Goal: Check status: Check status

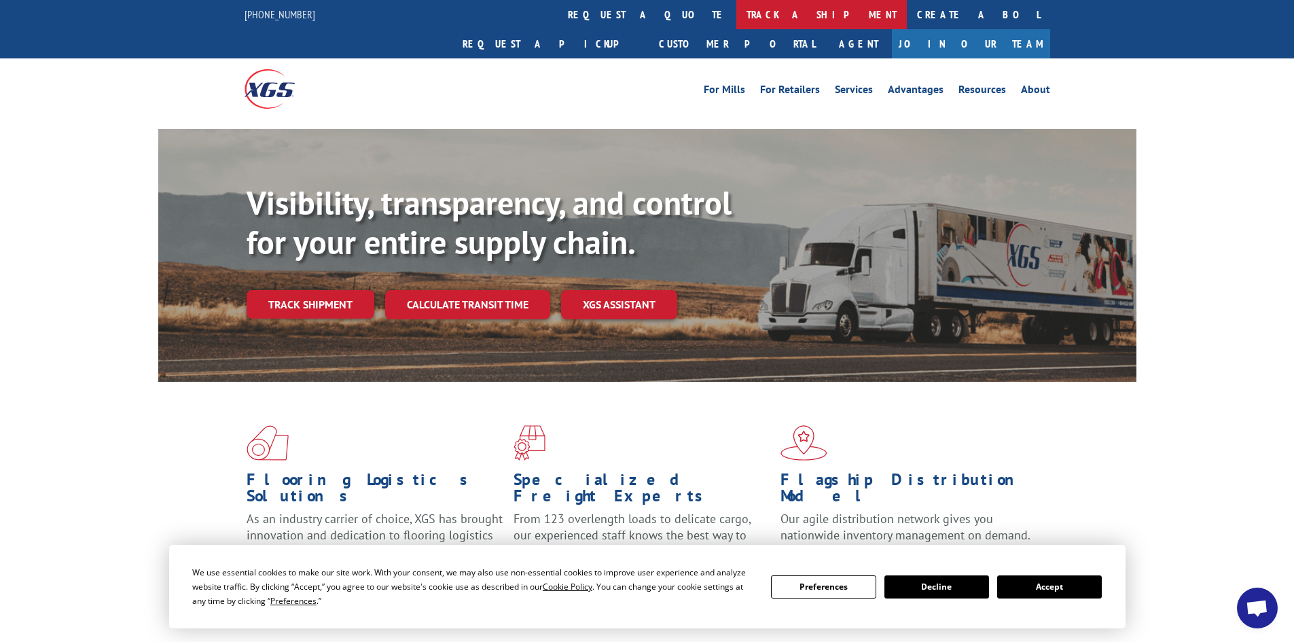
click at [736, 13] on link "track a shipment" at bounding box center [821, 14] width 170 height 29
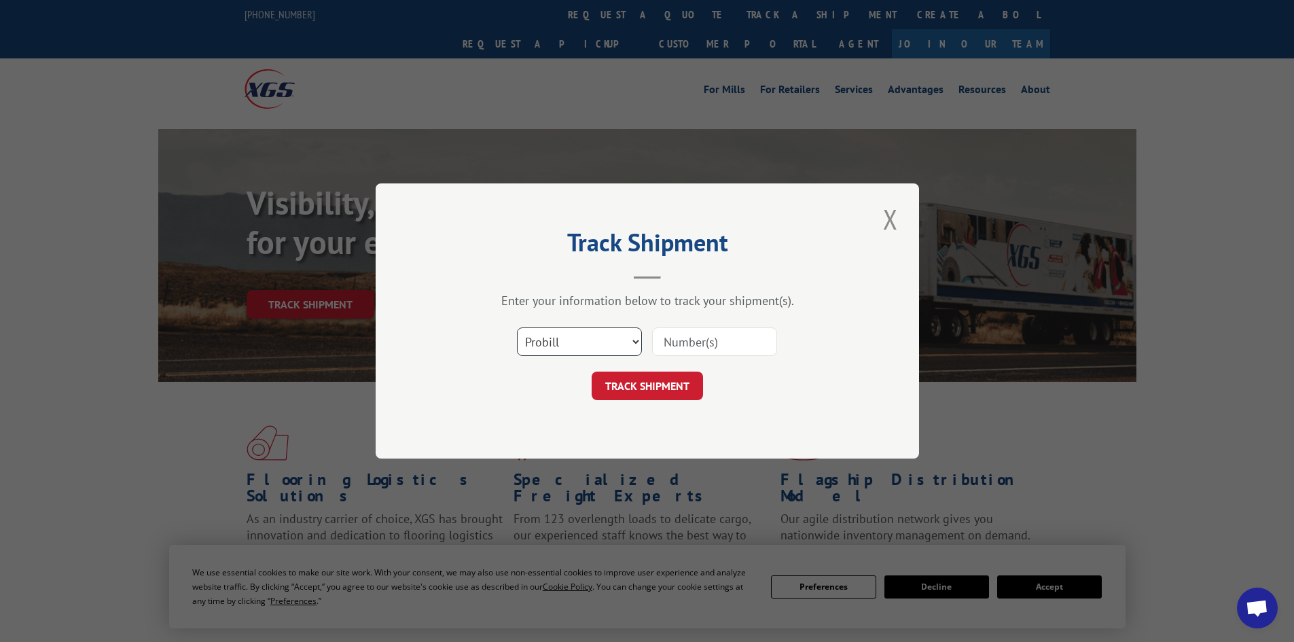
click at [591, 331] on select "Select category... Probill BOL PO" at bounding box center [579, 341] width 125 height 29
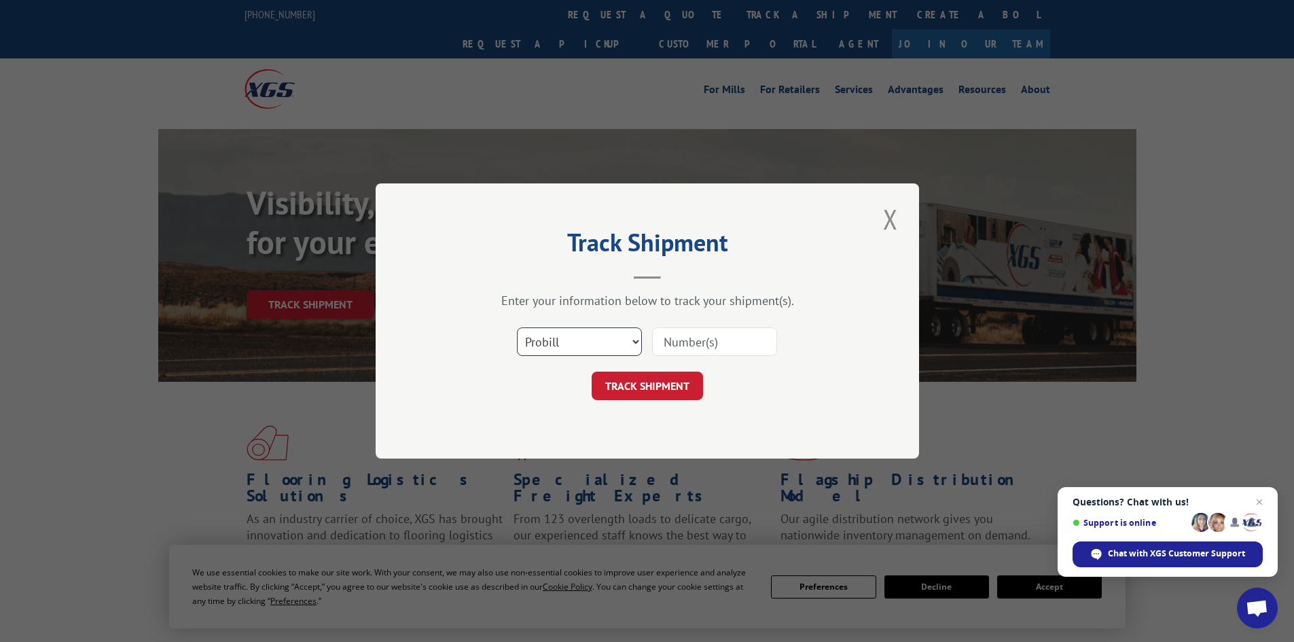
select select "bol"
click at [517, 327] on select "Select category... Probill BOL PO" at bounding box center [579, 341] width 125 height 29
click at [670, 348] on input at bounding box center [714, 341] width 125 height 29
paste input "5952375"
type input "5952375"
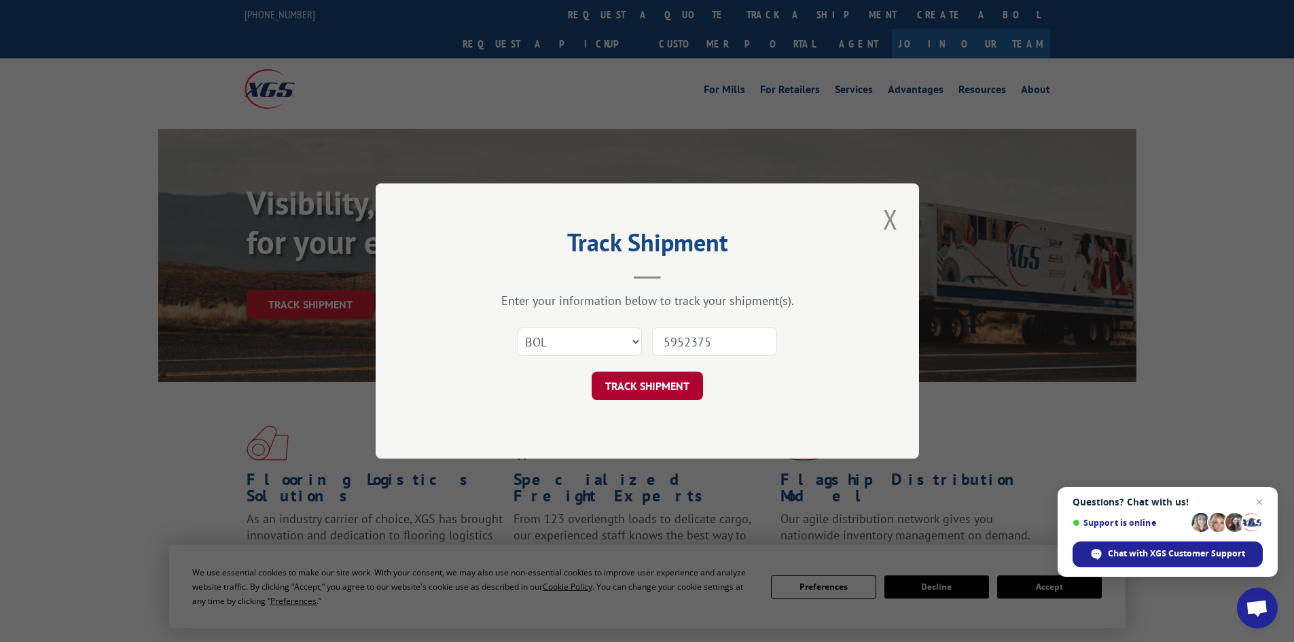
click at [642, 379] on button "TRACK SHIPMENT" at bounding box center [647, 386] width 111 height 29
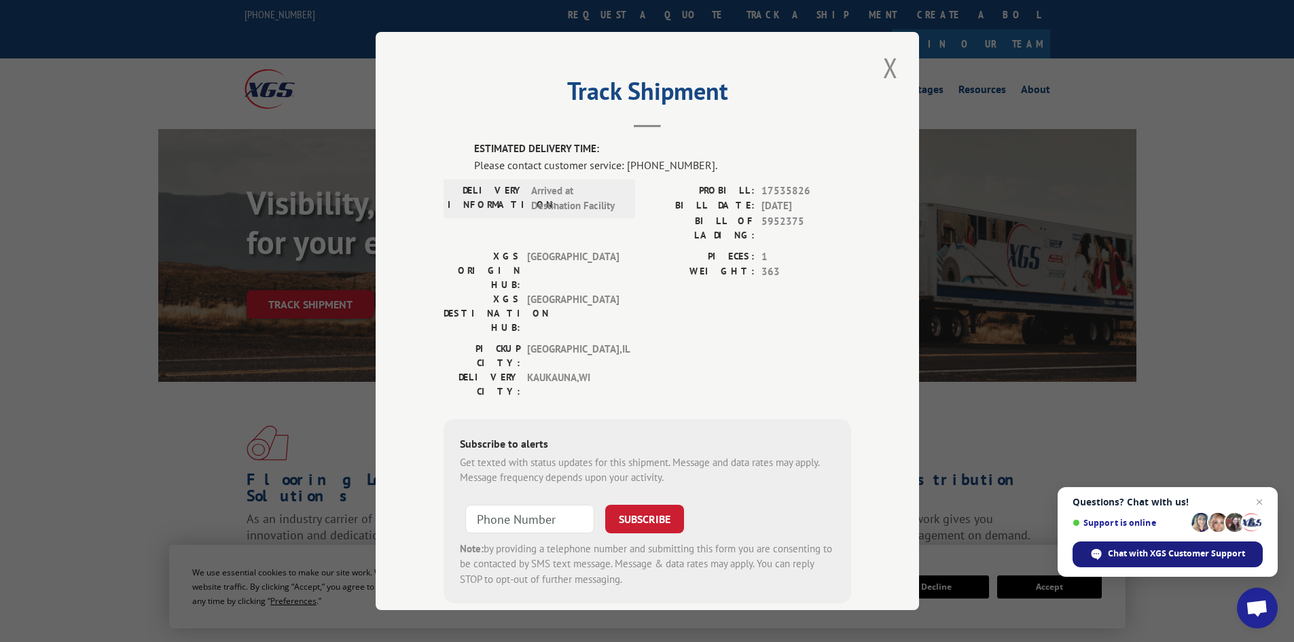
click at [1164, 543] on span "Chat with XGS Customer Support" at bounding box center [1167, 554] width 190 height 26
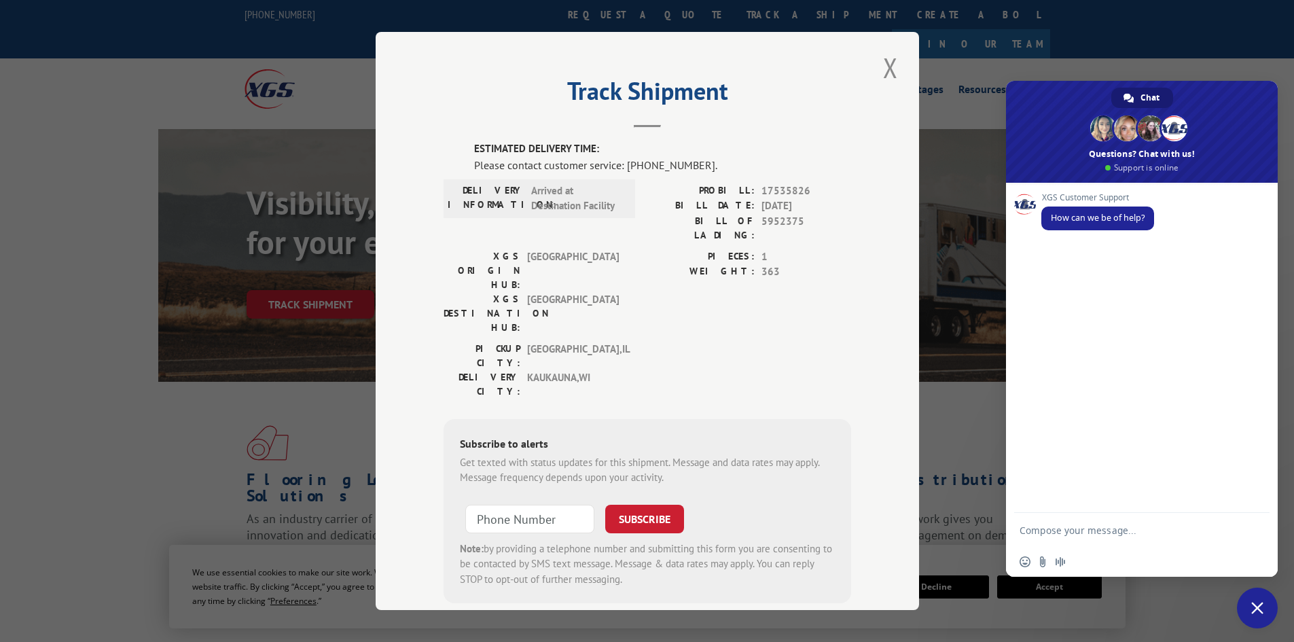
click at [1088, 519] on textarea "Compose your message..." at bounding box center [1128, 530] width 217 height 34
paste textarea "5952375"
type textarea "Hello - when will BOL 5952375 arrive to crew2 in [GEOGRAPHIC_DATA] please"
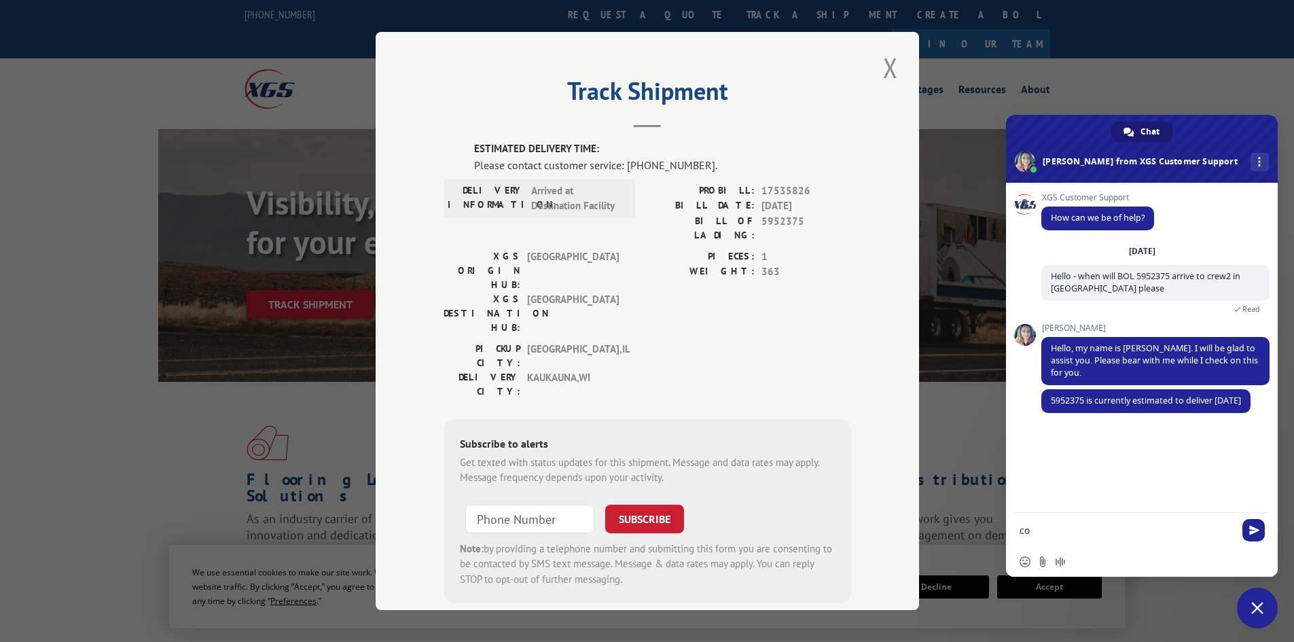
type textarea "c"
type textarea "thank you"
click at [893, 61] on button "Close modal" at bounding box center [890, 67] width 23 height 37
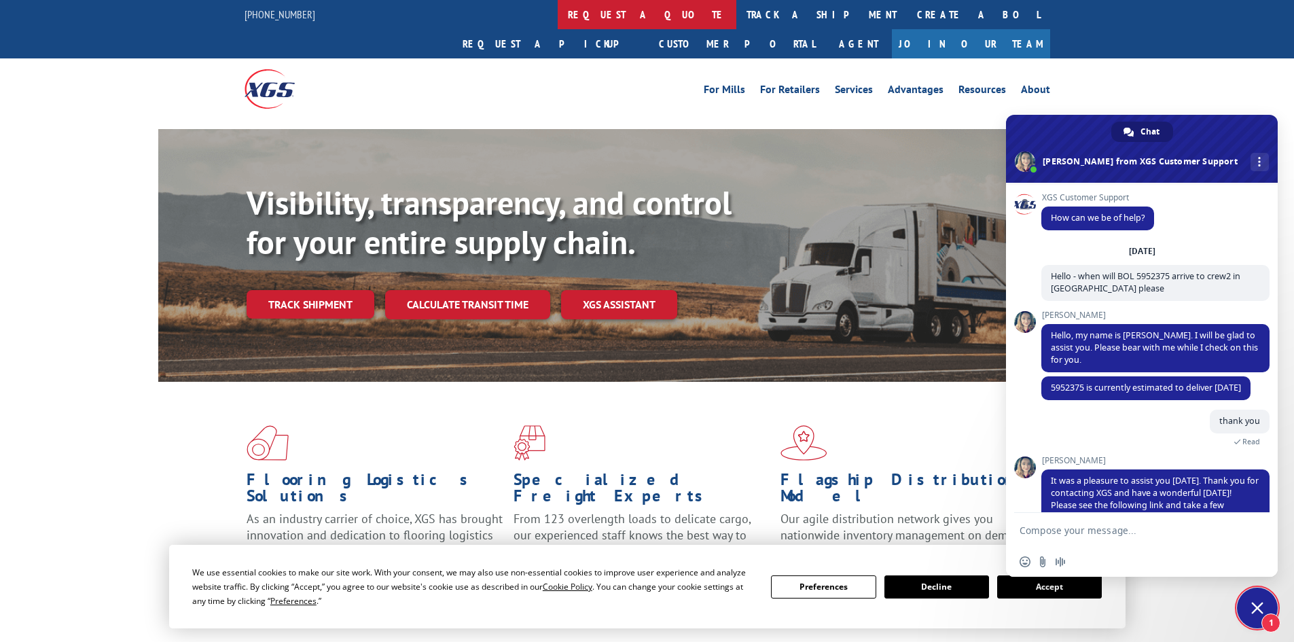
scroll to position [69, 0]
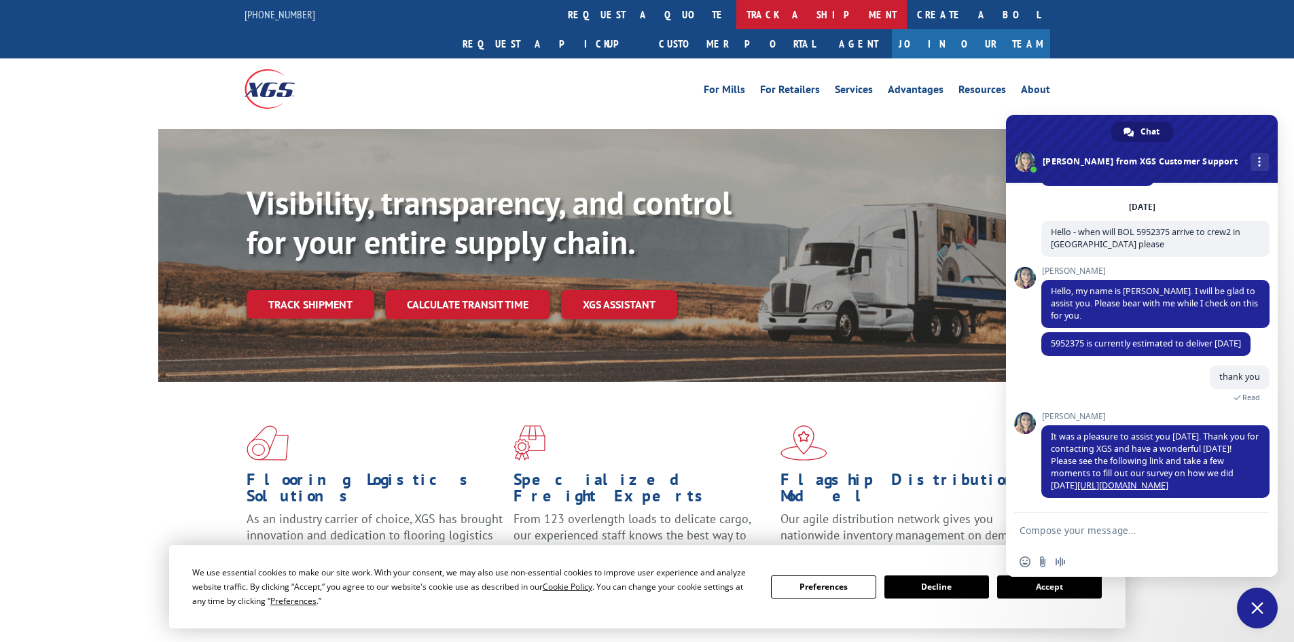
click at [736, 6] on link "track a shipment" at bounding box center [821, 14] width 170 height 29
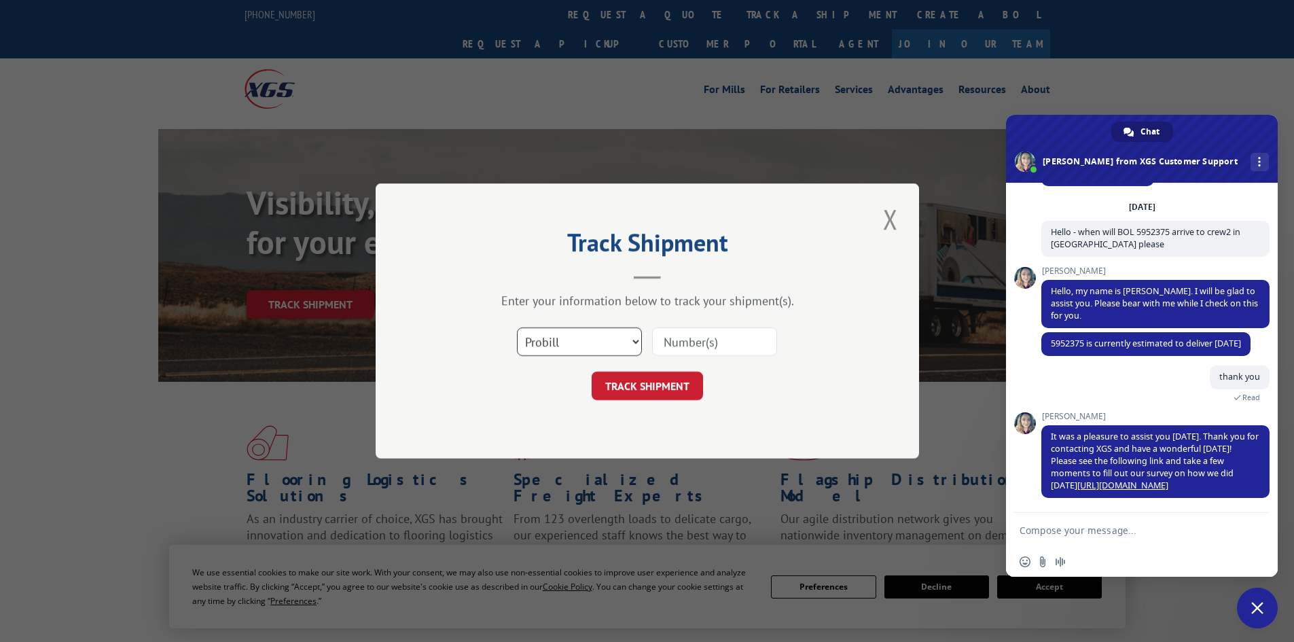
click at [566, 336] on select "Select category... Probill BOL PO" at bounding box center [579, 341] width 125 height 29
select select "bol"
click at [517, 327] on select "Select category... Probill BOL PO" at bounding box center [579, 341] width 125 height 29
click at [681, 341] on input at bounding box center [714, 341] width 125 height 29
paste input "5964196"
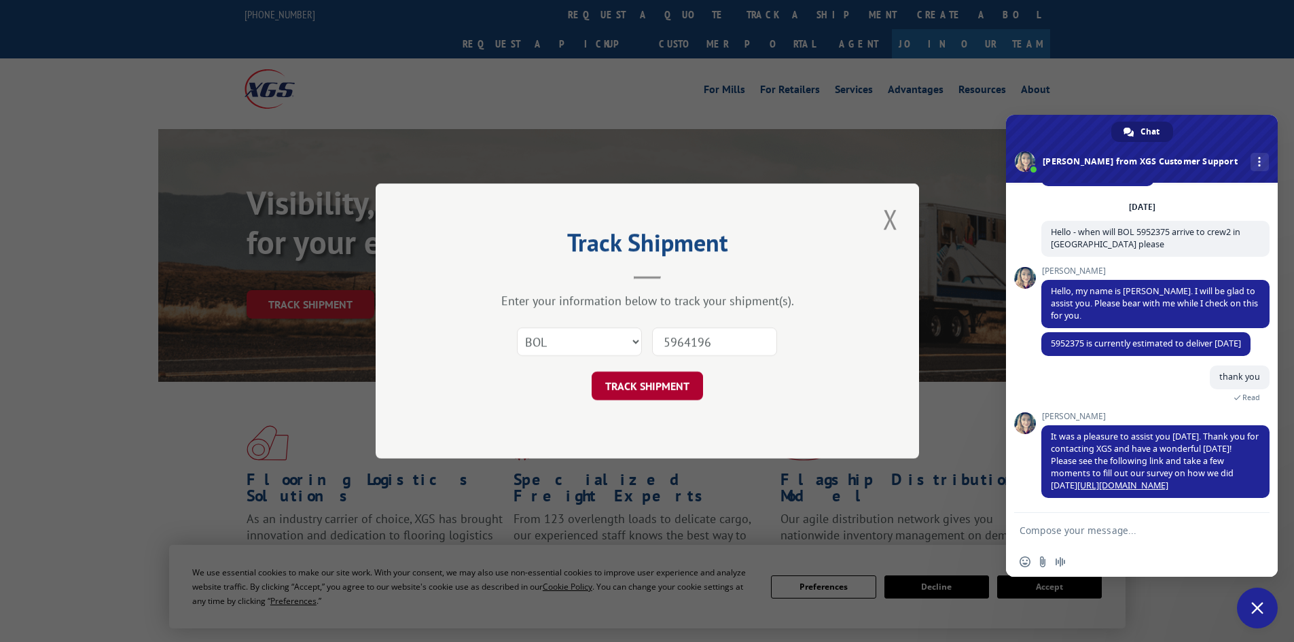
type input "5964196"
click at [683, 383] on button "TRACK SHIPMENT" at bounding box center [647, 386] width 111 height 29
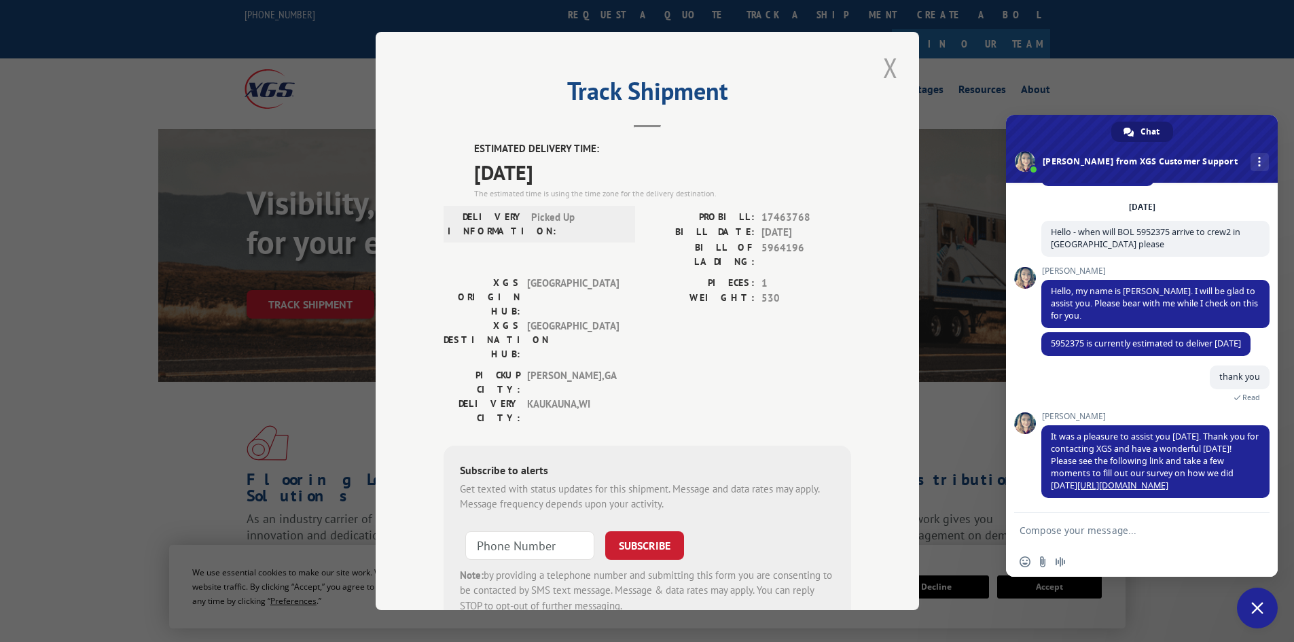
click at [887, 67] on button "Close modal" at bounding box center [890, 67] width 23 height 37
